Goal: Task Accomplishment & Management: Complete application form

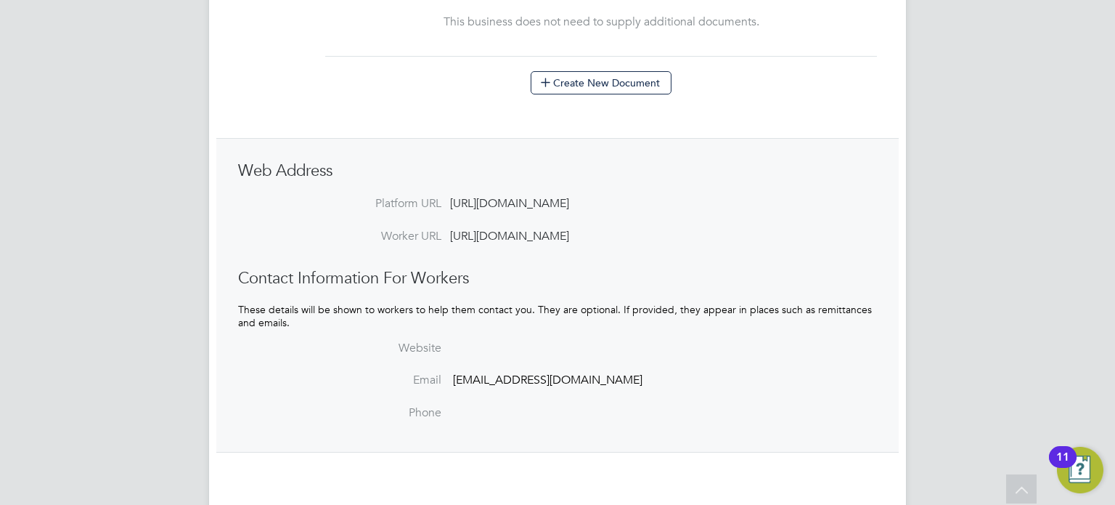
scroll to position [974, 0]
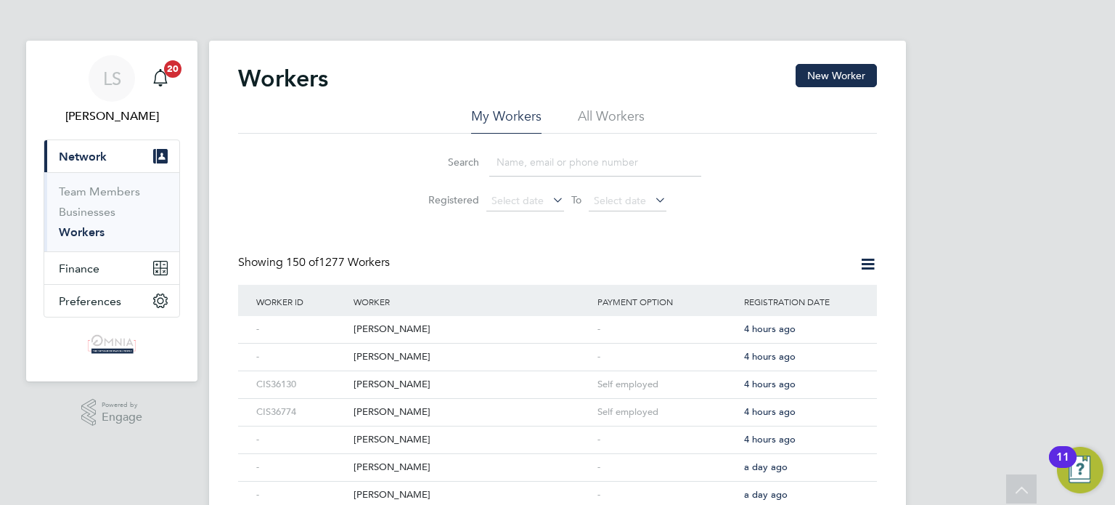
scroll to position [2291, 0]
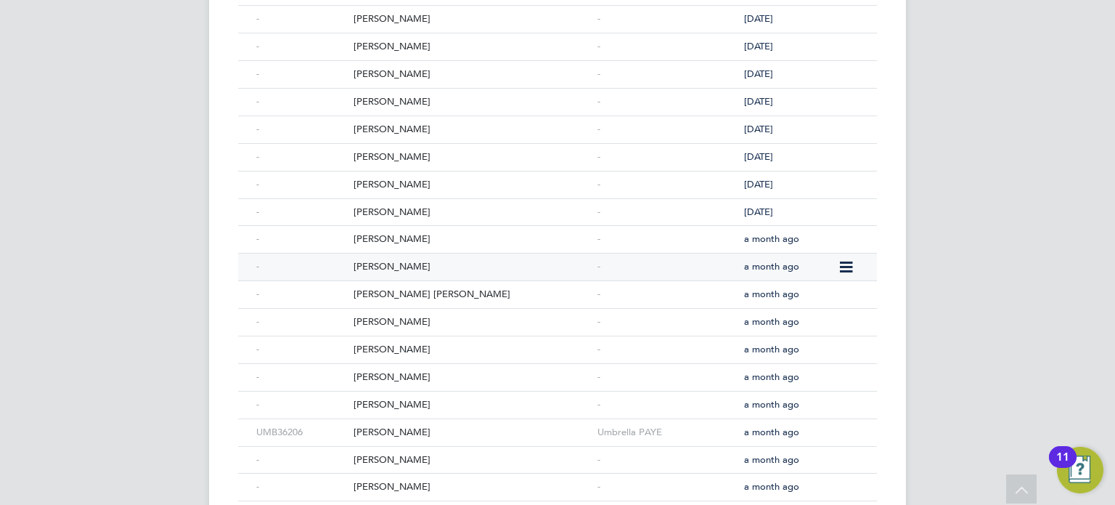
click at [433, 255] on div "Milen Dimitrov" at bounding box center [472, 266] width 244 height 27
click at [485, 229] on div "Aaron Norcross" at bounding box center [472, 239] width 244 height 27
click at [470, 200] on div "Oladapo Oyelade" at bounding box center [472, 212] width 244 height 27
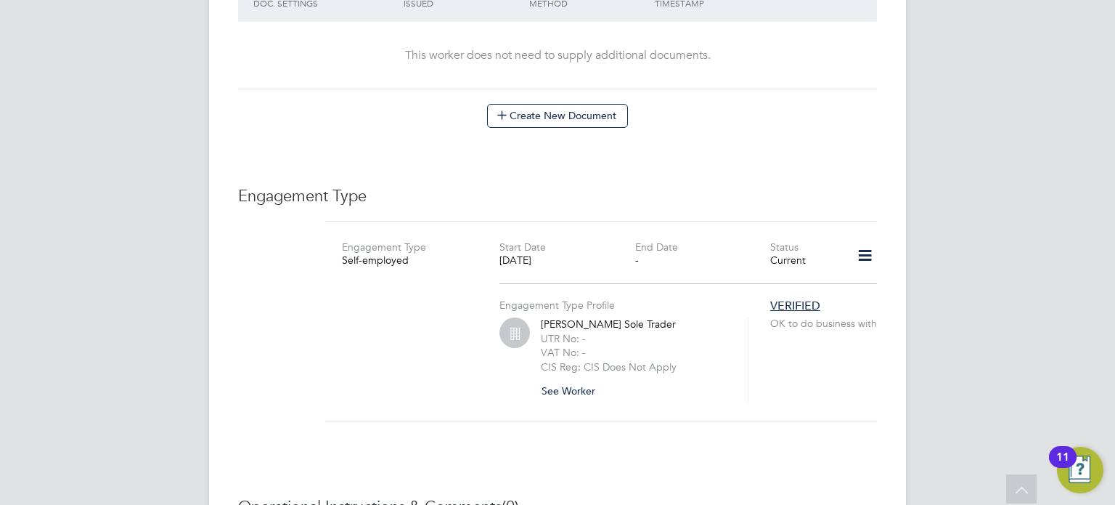
scroll to position [900, 0]
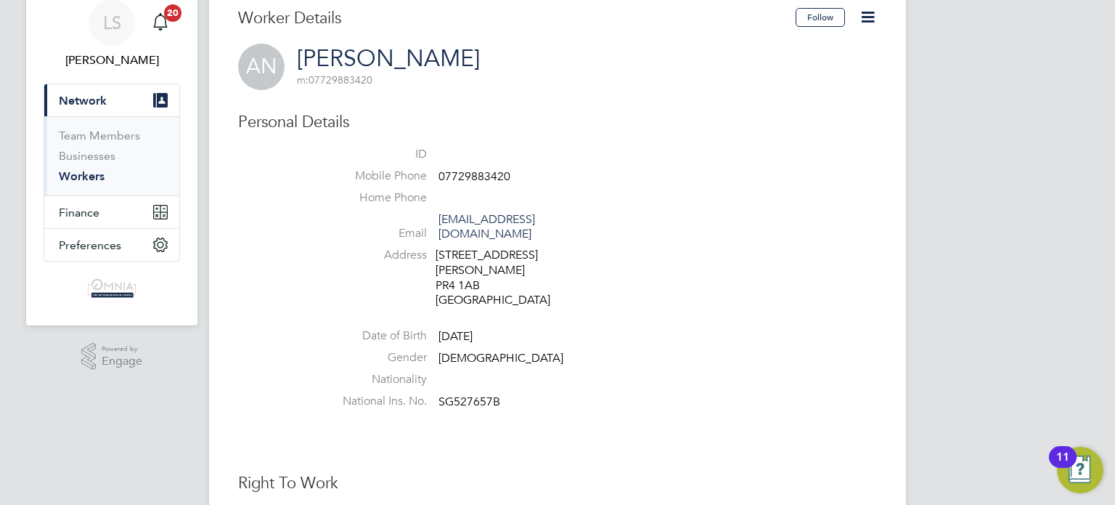
scroll to position [58, 0]
click at [468, 168] on span "07729883420" at bounding box center [475, 174] width 72 height 15
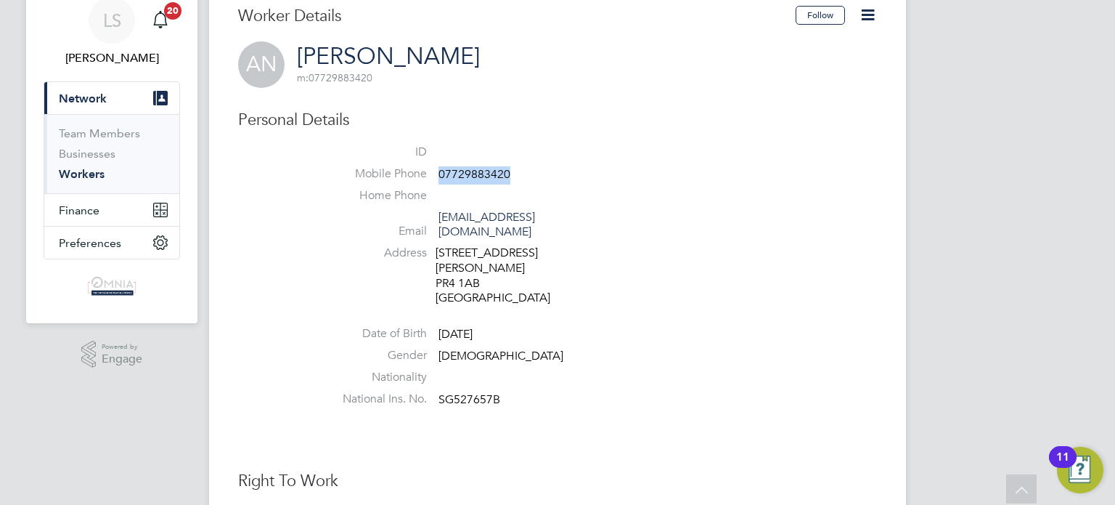
click at [468, 168] on span "07729883420" at bounding box center [475, 174] width 72 height 15
copy span "07729883420"
click at [876, 10] on icon at bounding box center [868, 15] width 18 height 18
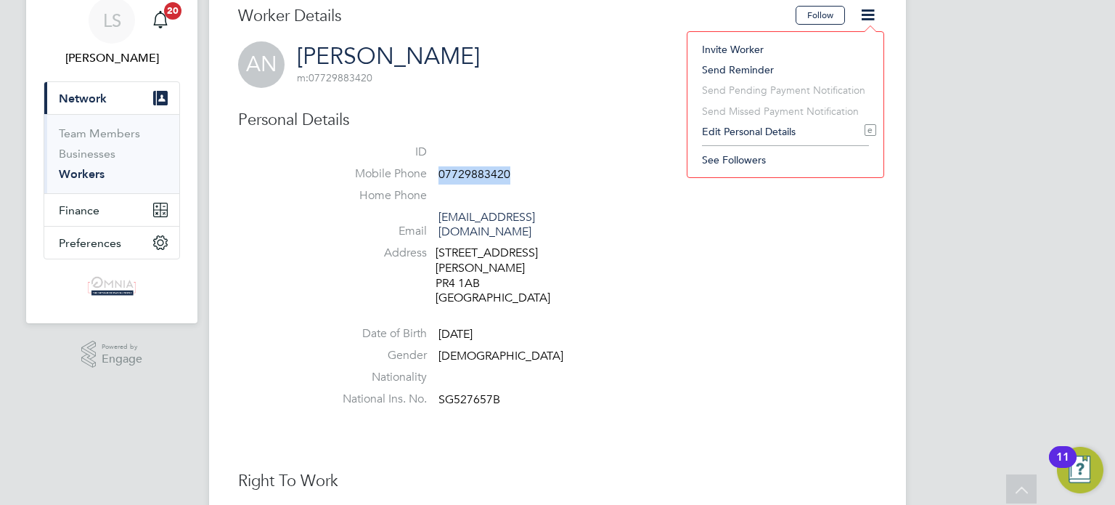
click at [784, 130] on li "Edit Personal Details e" at bounding box center [786, 131] width 182 height 20
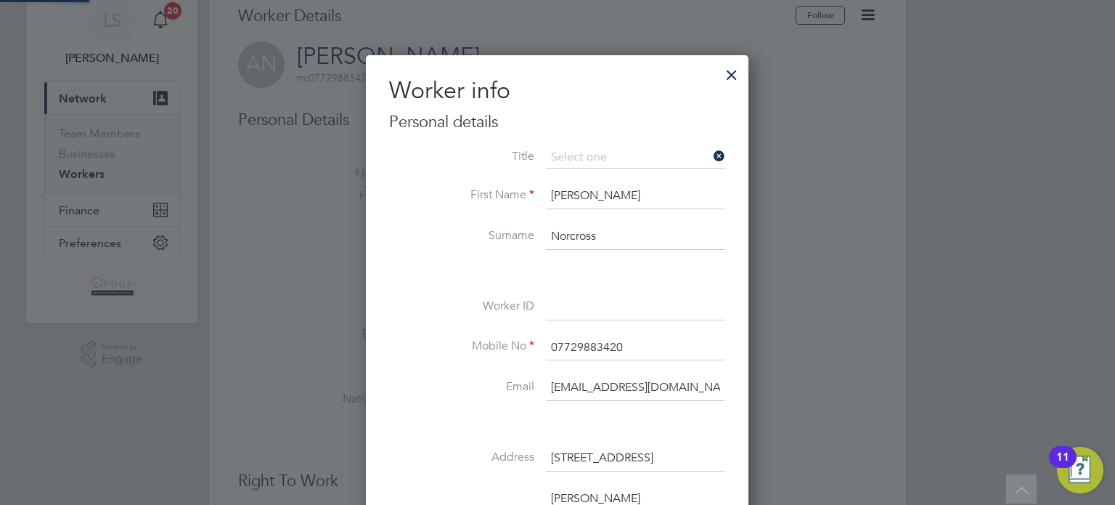
scroll to position [859, 383]
click at [602, 295] on input at bounding box center [635, 307] width 179 height 26
paste input "UMB34331"
type input "UMB34331"
click at [815, 339] on div at bounding box center [557, 252] width 1115 height 505
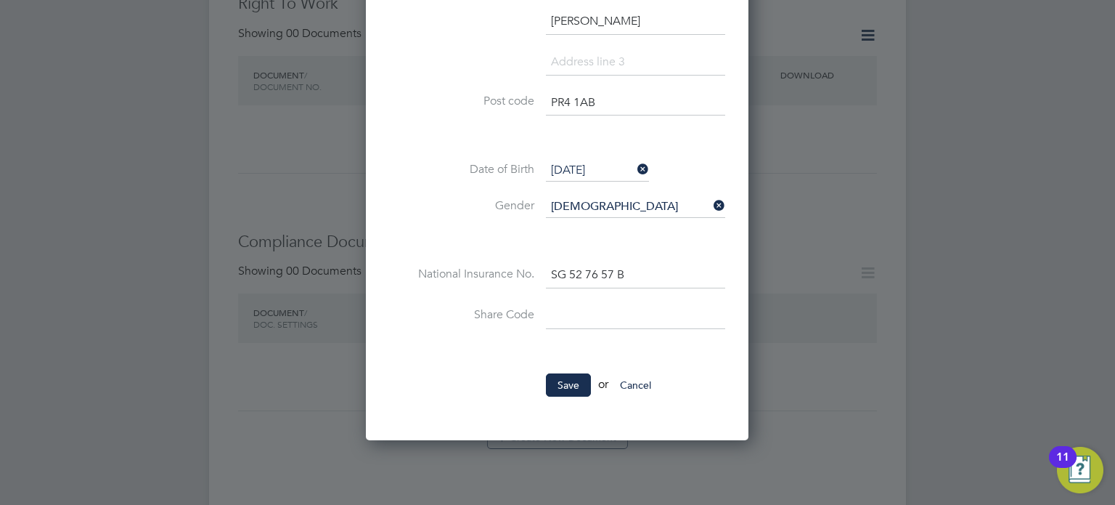
scroll to position [552, 0]
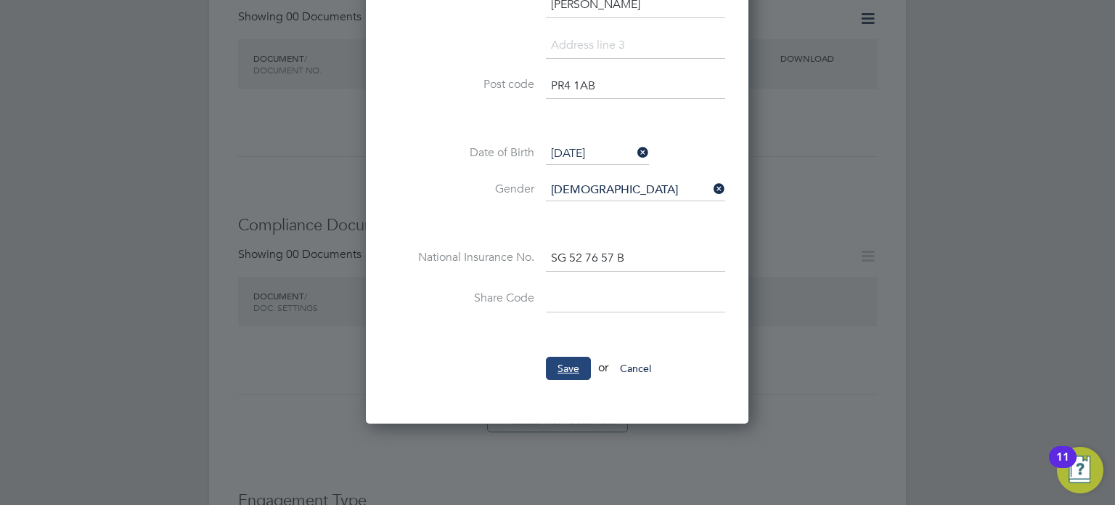
click at [578, 362] on button "Save" at bounding box center [568, 367] width 45 height 23
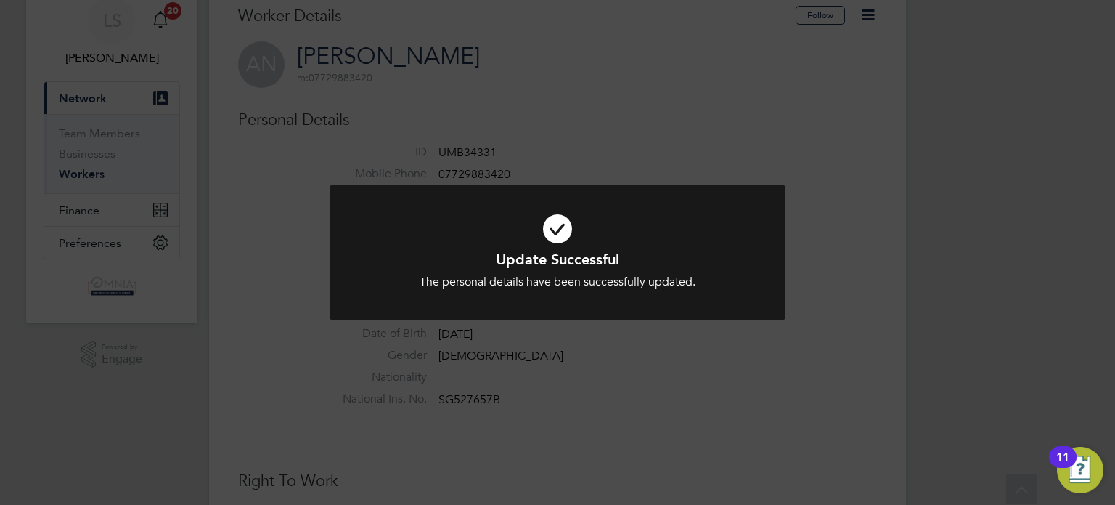
click at [813, 308] on div "Update Successful The personal details have been successfully updated. Cancel O…" at bounding box center [557, 252] width 1115 height 505
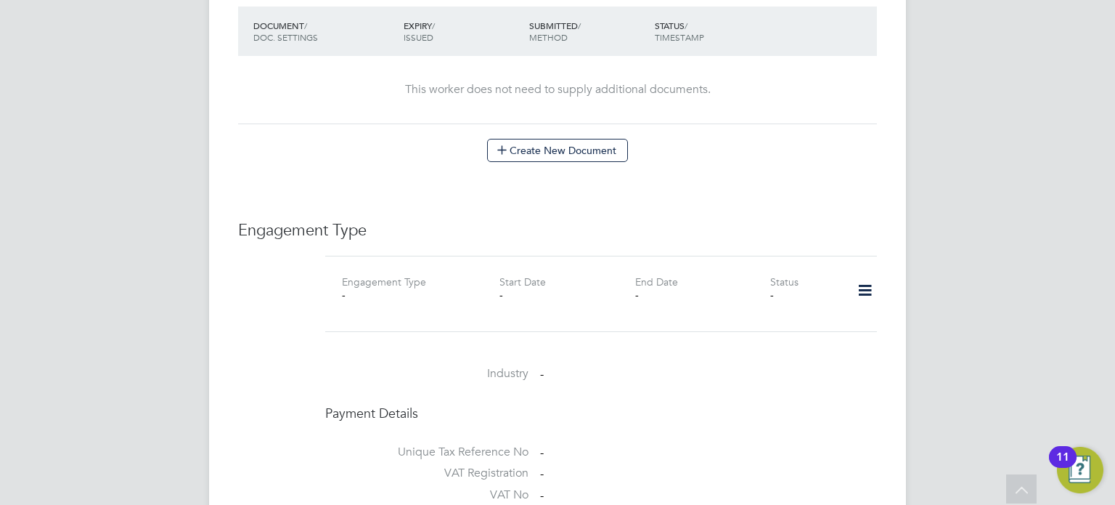
scroll to position [871, 0]
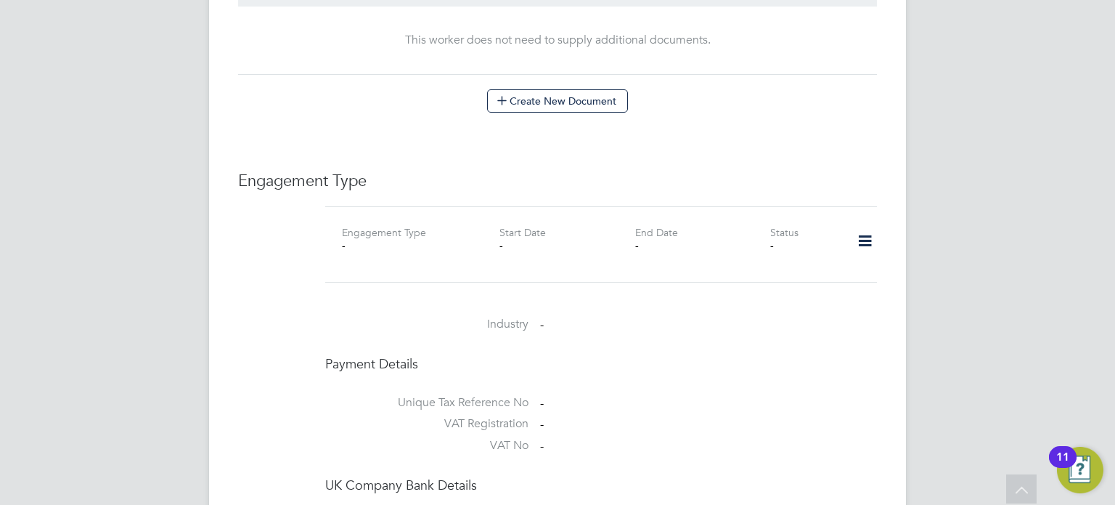
click at [875, 226] on icon at bounding box center [864, 240] width 25 height 33
click at [812, 282] on li "Add Engagement Type" at bounding box center [791, 288] width 165 height 20
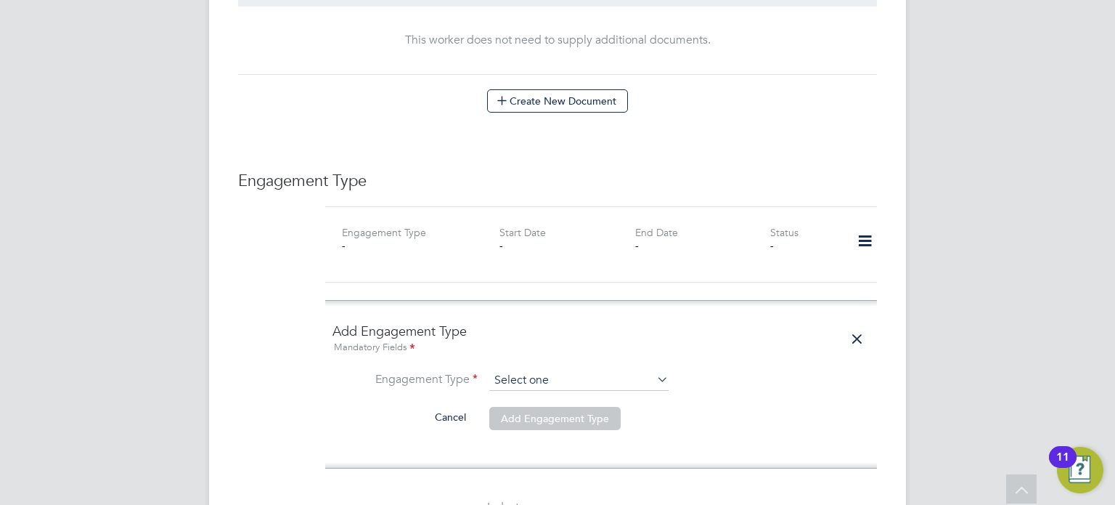
click at [640, 370] on input at bounding box center [578, 380] width 179 height 20
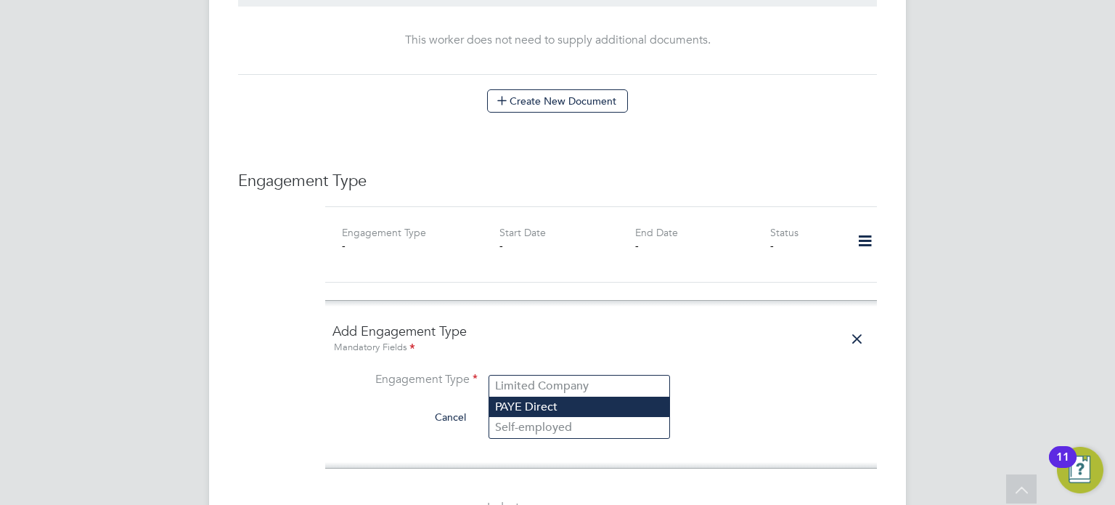
click at [585, 399] on li "PAYE Direct" at bounding box center [579, 406] width 180 height 21
type input "PAYE Direct"
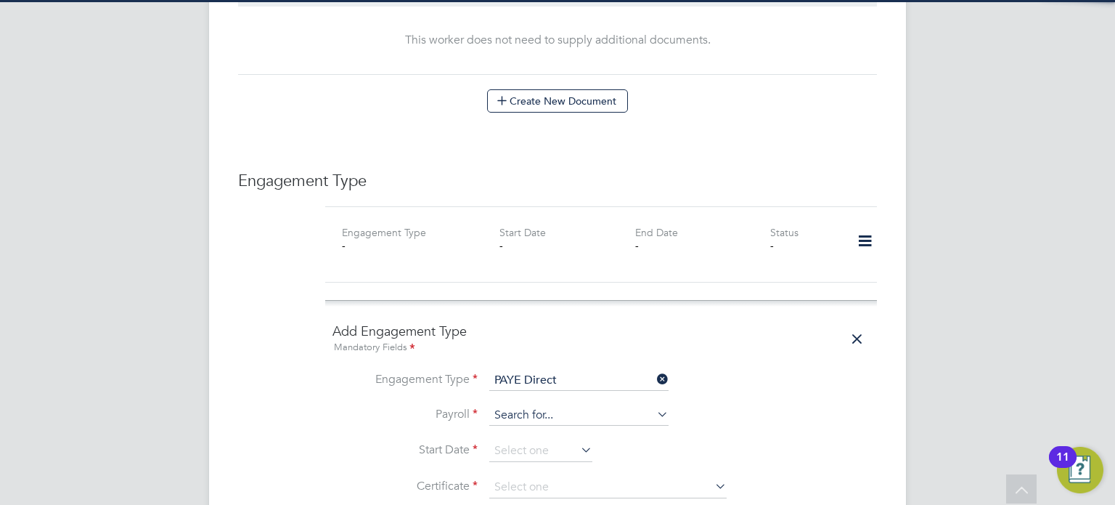
click at [558, 405] on input at bounding box center [578, 415] width 179 height 20
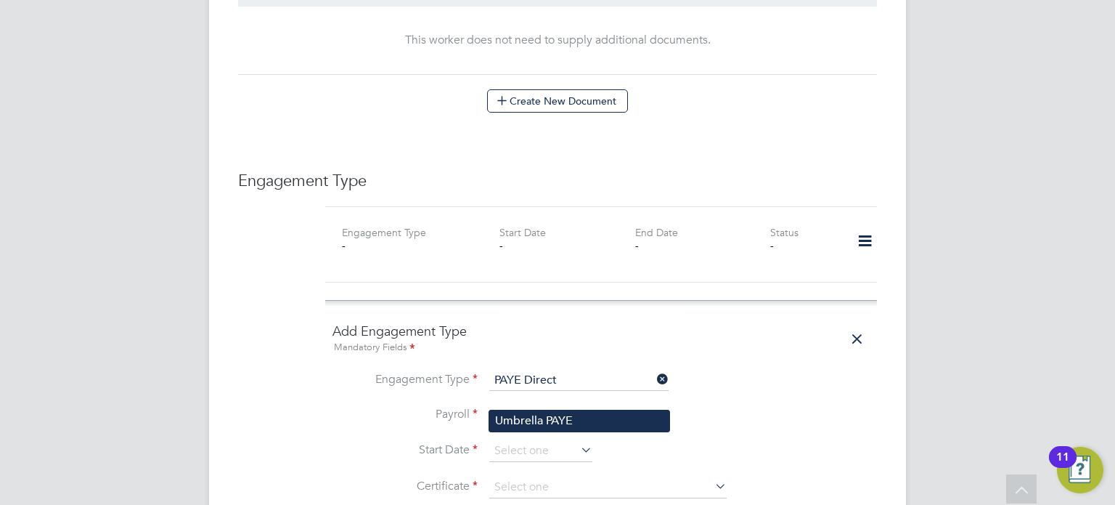
click at [611, 423] on li "Umbrella PAYE" at bounding box center [579, 420] width 180 height 21
type input "Umbrella PAYE"
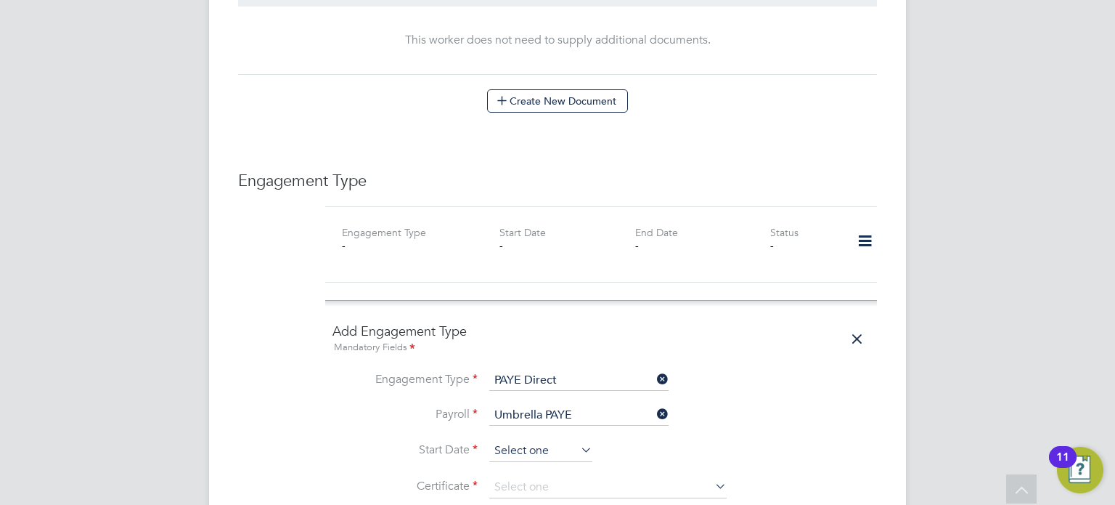
click at [540, 440] on input at bounding box center [540, 451] width 103 height 22
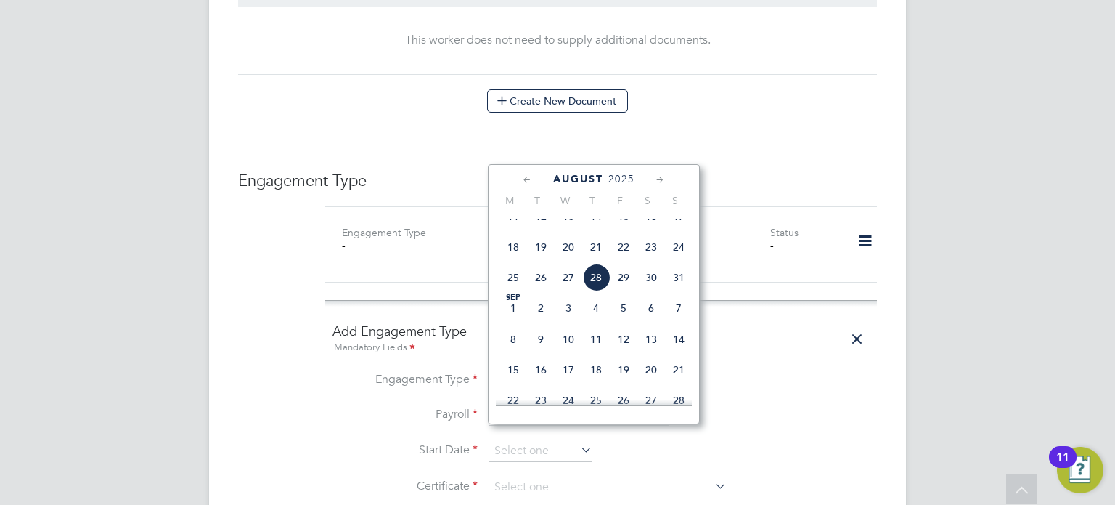
click at [602, 291] on span "28" at bounding box center [596, 278] width 28 height 28
type input "[DATE]"
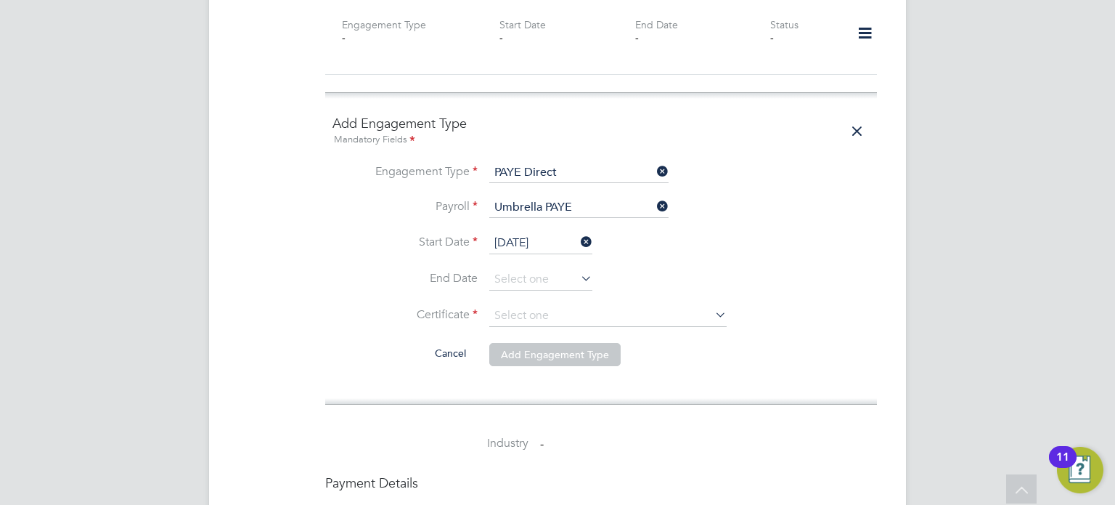
scroll to position [1133, 0]
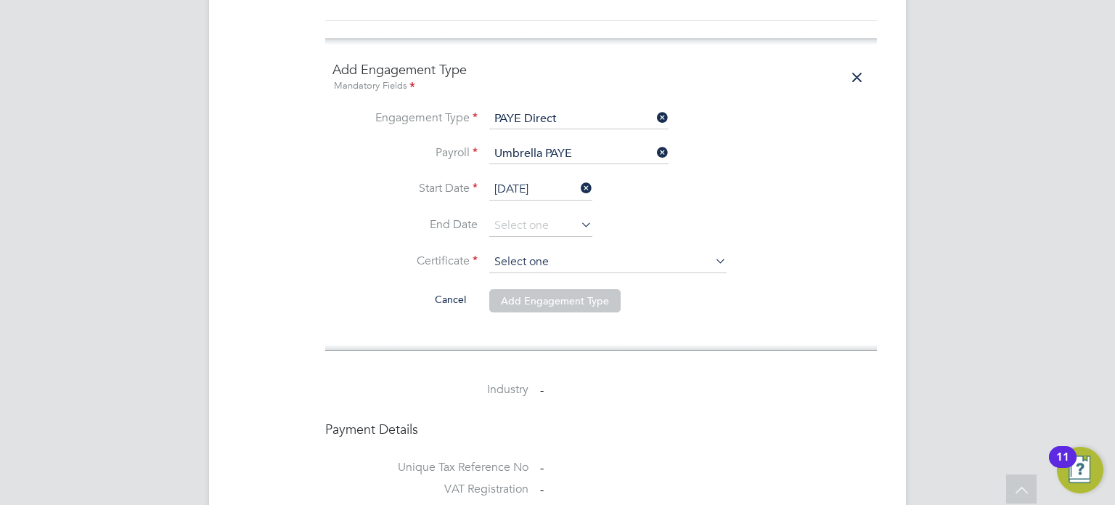
click at [570, 251] on input at bounding box center [607, 262] width 237 height 22
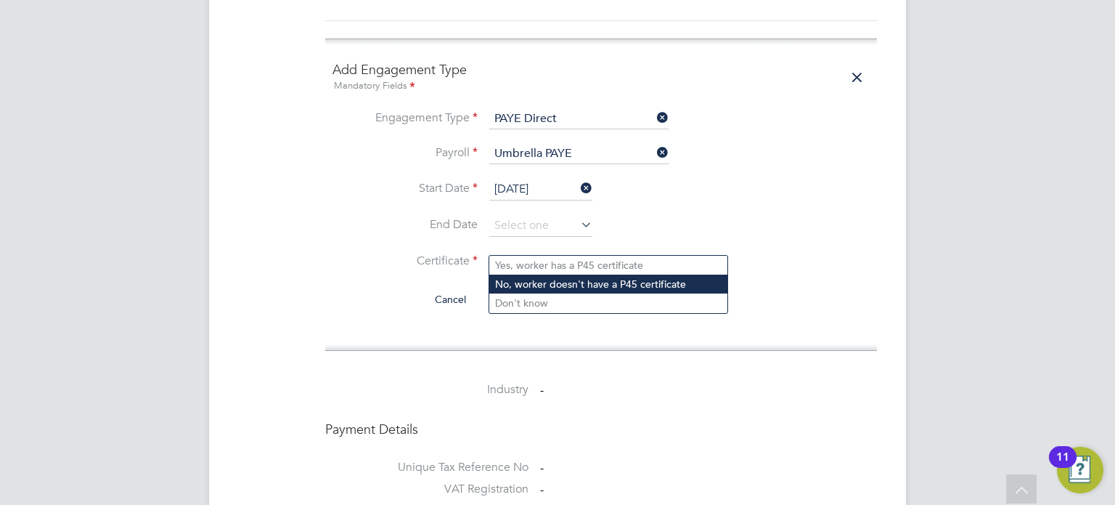
click at [558, 282] on li "No, worker doesn't have a P45 certificate" at bounding box center [608, 283] width 238 height 19
type input "No, worker doesn't have a P45 certificate"
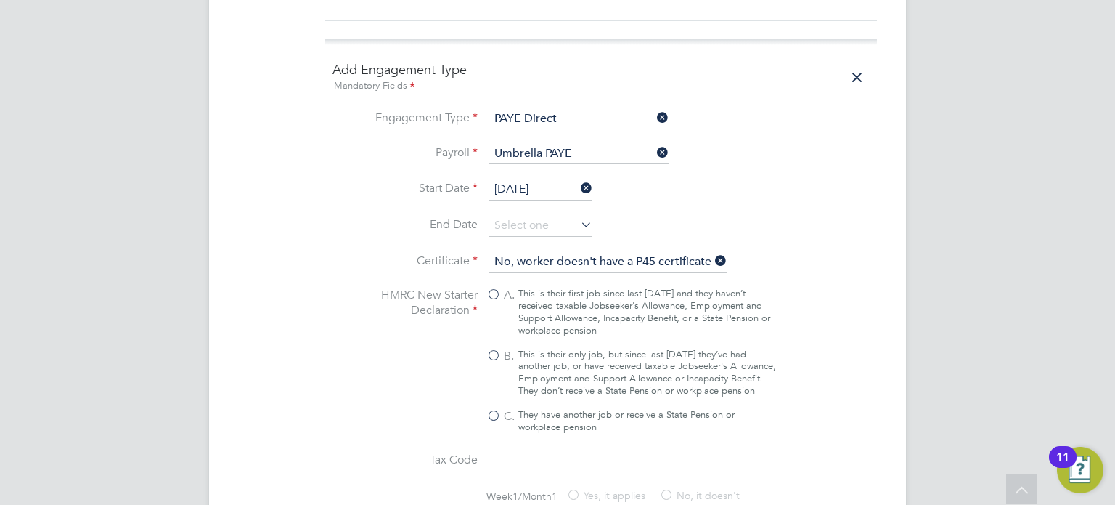
click at [502, 348] on label "B. This is their only job, but since last [DATE] they’ve had another job, or ha…" at bounding box center [631, 372] width 290 height 49
click at [0, 0] on input "B. This is their only job, but since last [DATE] they’ve had another job, or ha…" at bounding box center [0, 0] width 0 height 0
type input "1257L"
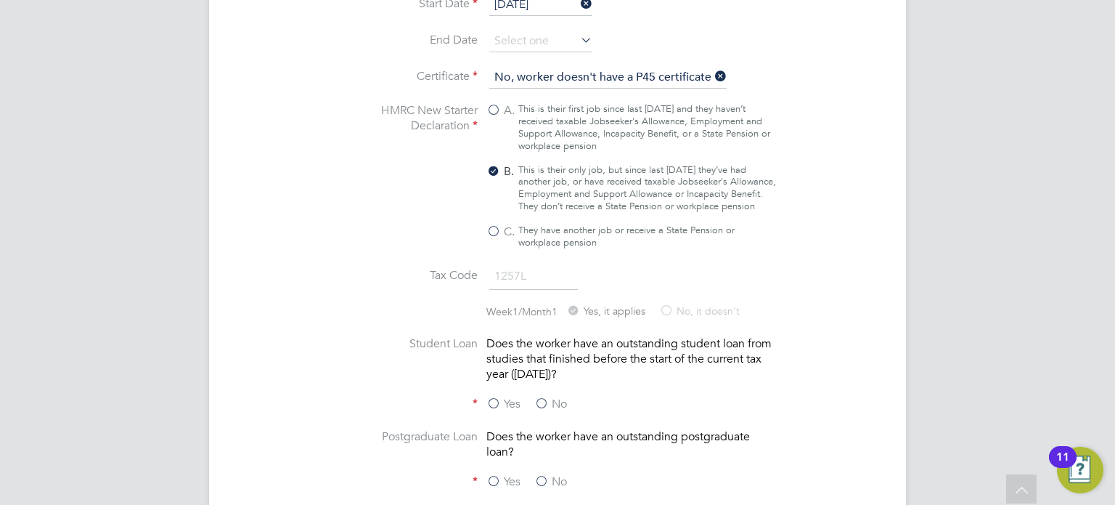
scroll to position [1365, 0]
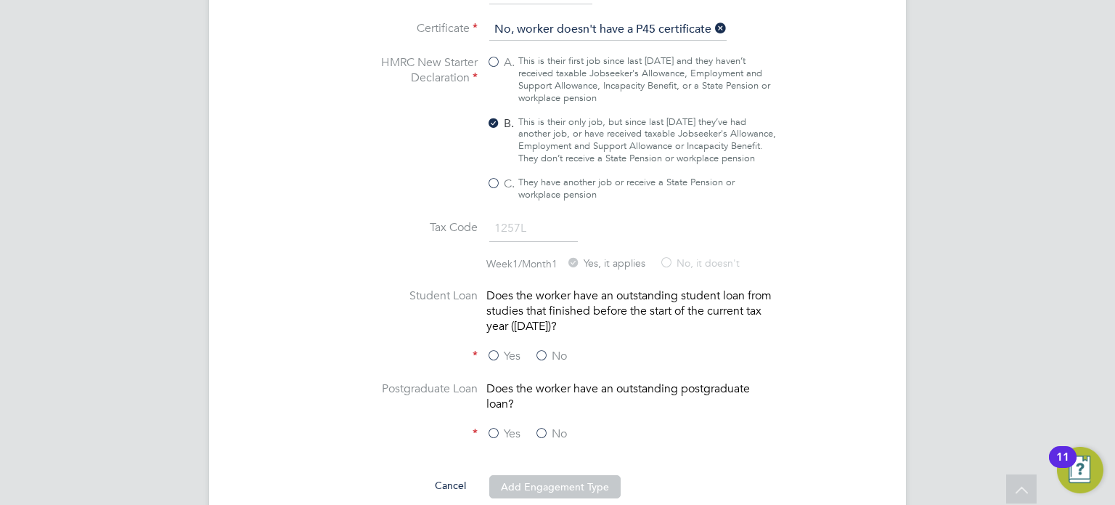
click at [544, 350] on label "No" at bounding box center [550, 355] width 33 height 15
click at [0, 0] on input "No" at bounding box center [0, 0] width 0 height 0
click at [549, 427] on label "No" at bounding box center [550, 433] width 33 height 15
click at [0, 0] on input "No" at bounding box center [0, 0] width 0 height 0
click at [563, 478] on button "Add Engagement Type" at bounding box center [554, 486] width 131 height 23
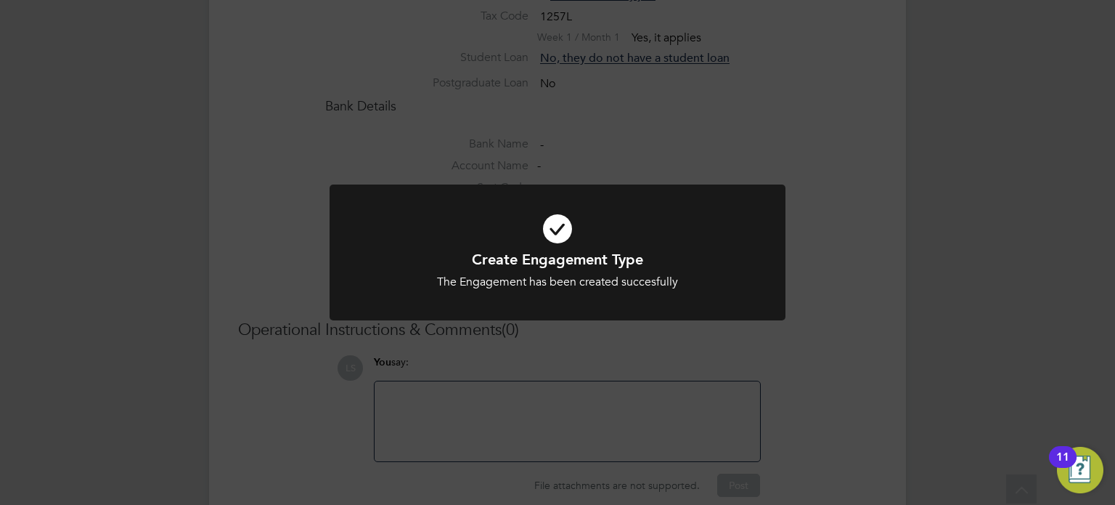
scroll to position [1350, 0]
click at [810, 185] on div "Create Engagement Type The Engagement has been created succesfully Cancel Okay" at bounding box center [557, 252] width 1115 height 505
